Goal: Task Accomplishment & Management: Use online tool/utility

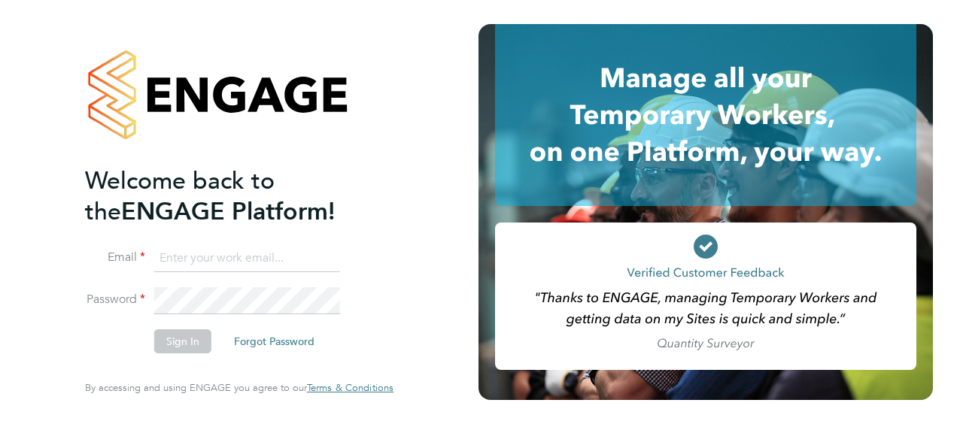
type input "[PERSON_NAME][EMAIL_ADDRESS][PERSON_NAME][DOMAIN_NAME]"
click at [176, 343] on button "Sign In" at bounding box center [182, 342] width 57 height 24
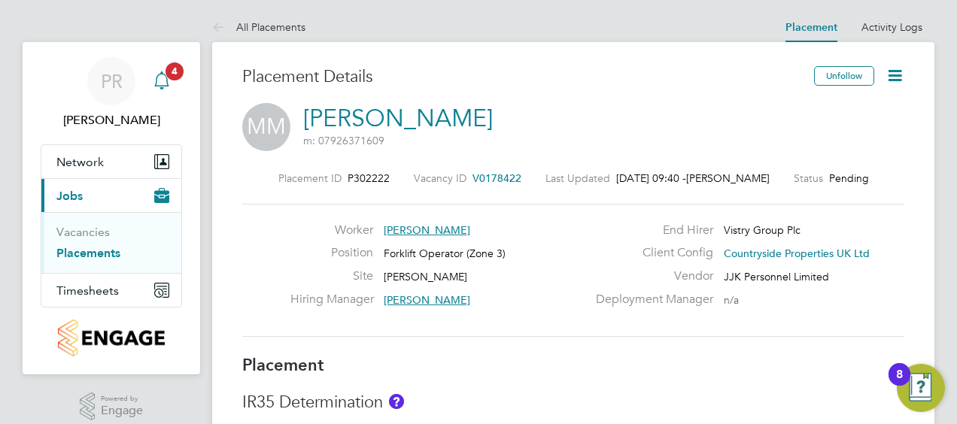
click at [162, 71] on icon "Main navigation" at bounding box center [161, 78] width 14 height 15
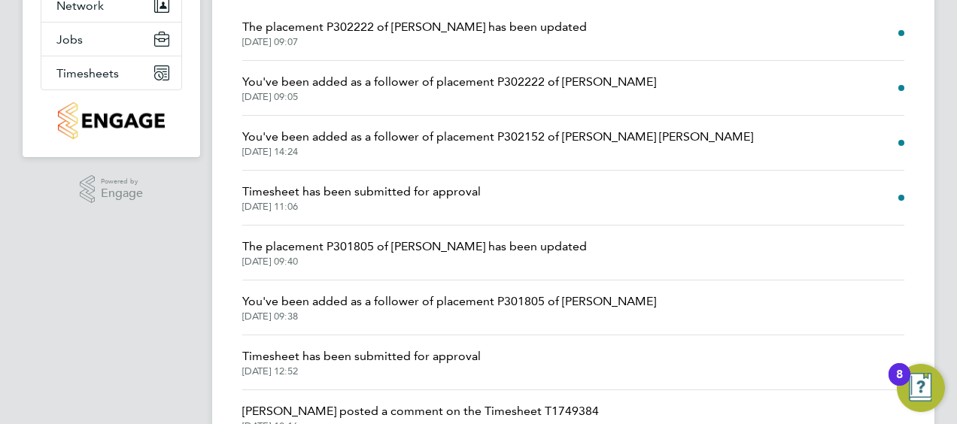
click at [401, 197] on span "Timesheet has been submitted for approval" at bounding box center [361, 192] width 239 height 18
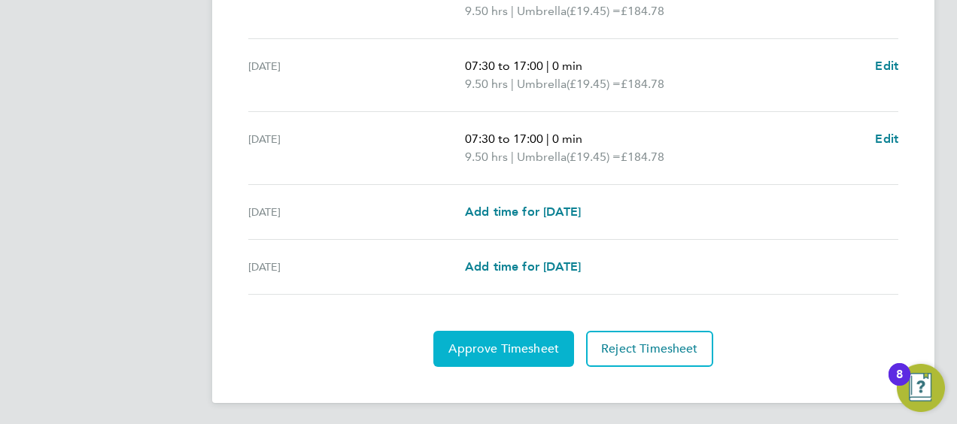
click at [497, 343] on span "Approve Timesheet" at bounding box center [504, 349] width 111 height 15
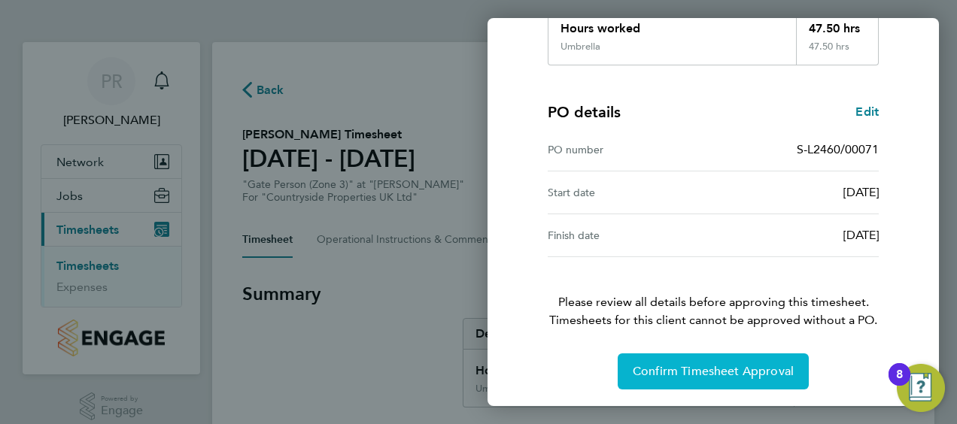
click at [696, 367] on span "Confirm Timesheet Approval" at bounding box center [713, 371] width 161 height 15
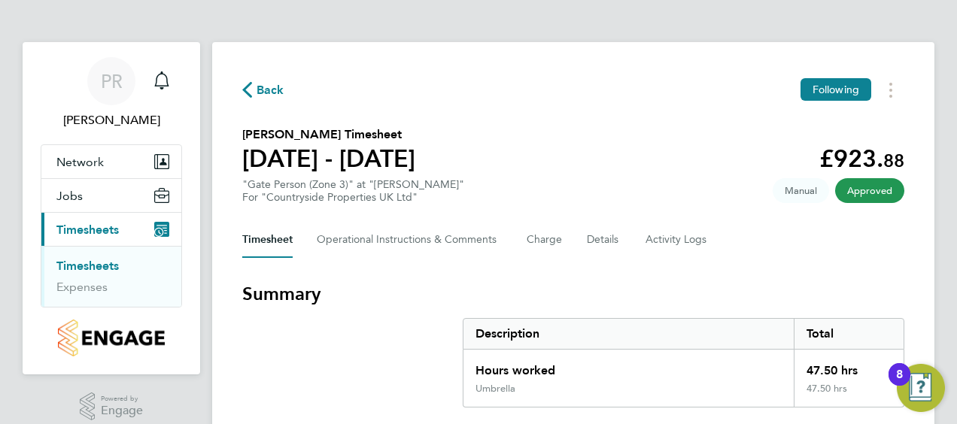
click at [269, 88] on span "Back" at bounding box center [271, 90] width 28 height 18
